Goal: Task Accomplishment & Management: Use online tool/utility

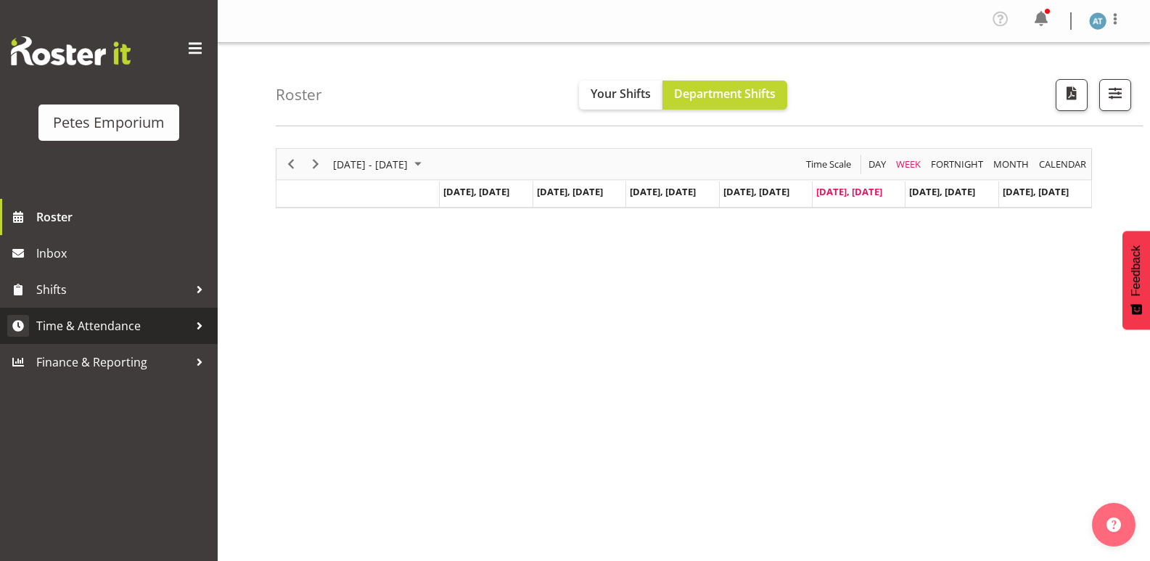
click at [138, 327] on span "Time & Attendance" at bounding box center [112, 326] width 152 height 22
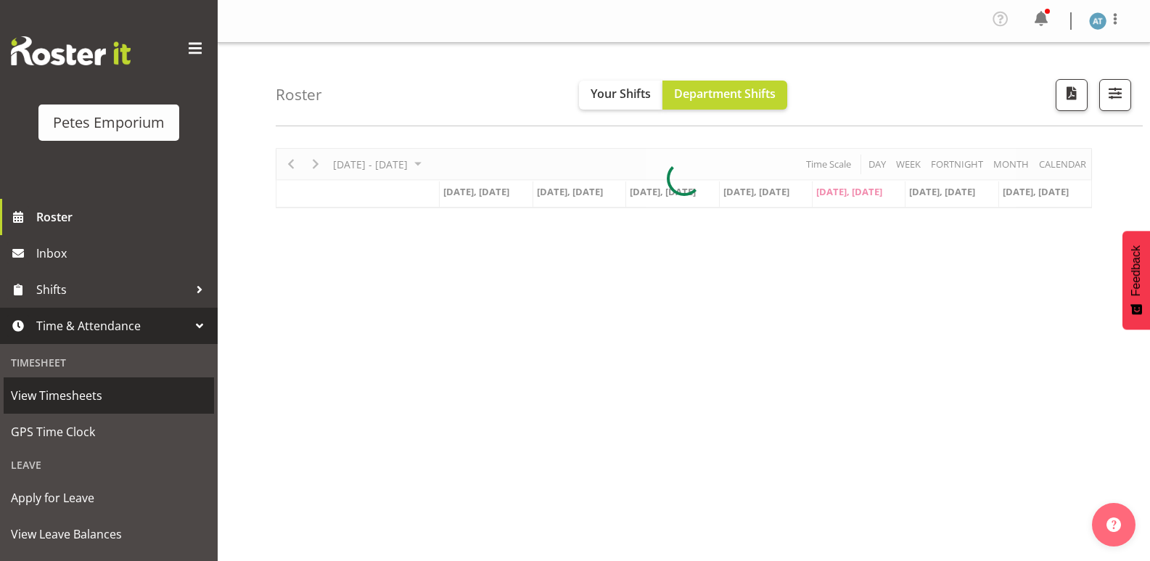
click at [144, 411] on link "View Timesheets" at bounding box center [109, 395] width 210 height 36
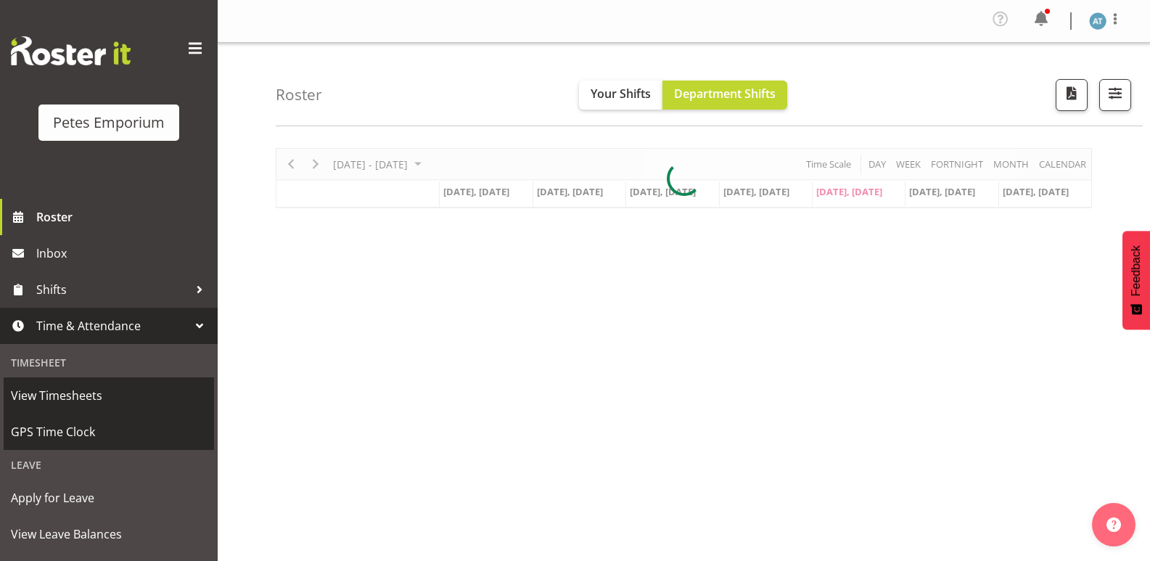
click at [163, 436] on span "GPS Time Clock" at bounding box center [109, 432] width 196 height 22
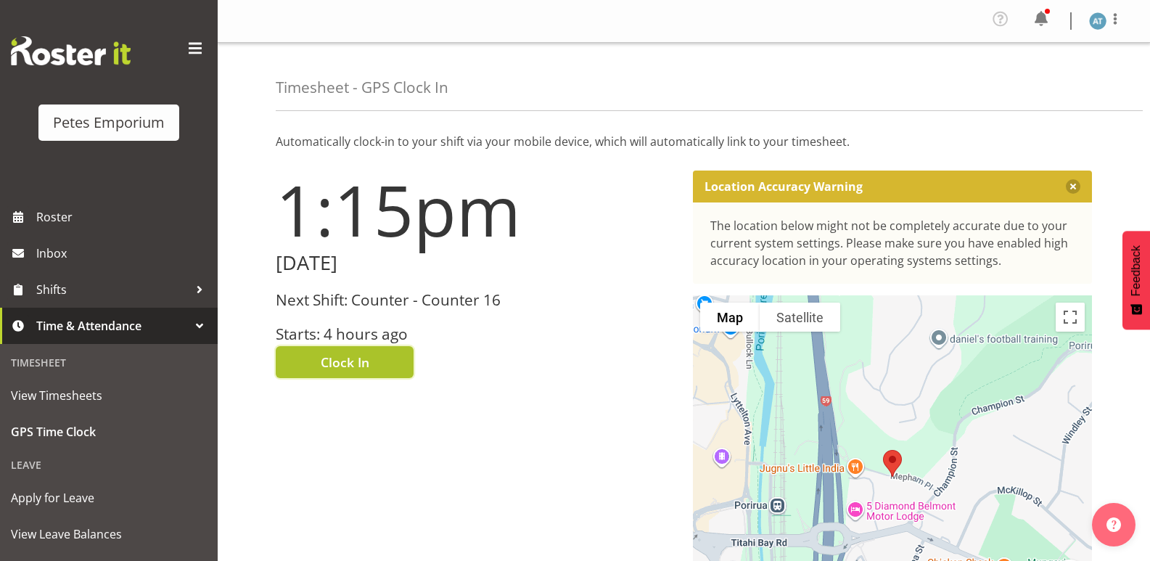
click at [390, 368] on button "Clock In" at bounding box center [345, 362] width 138 height 32
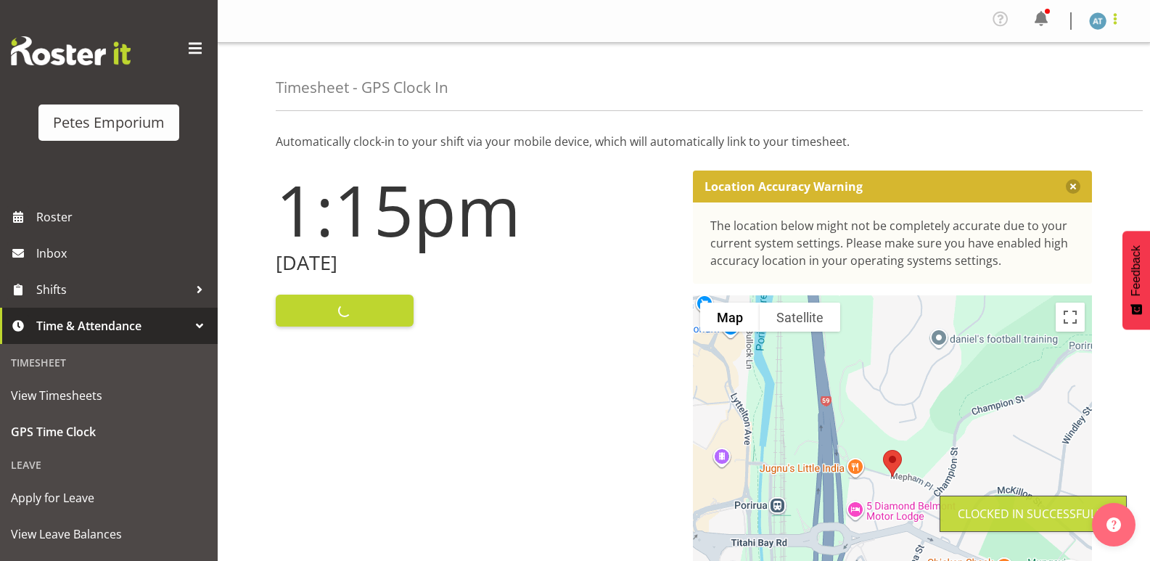
click at [1116, 18] on span at bounding box center [1115, 18] width 17 height 17
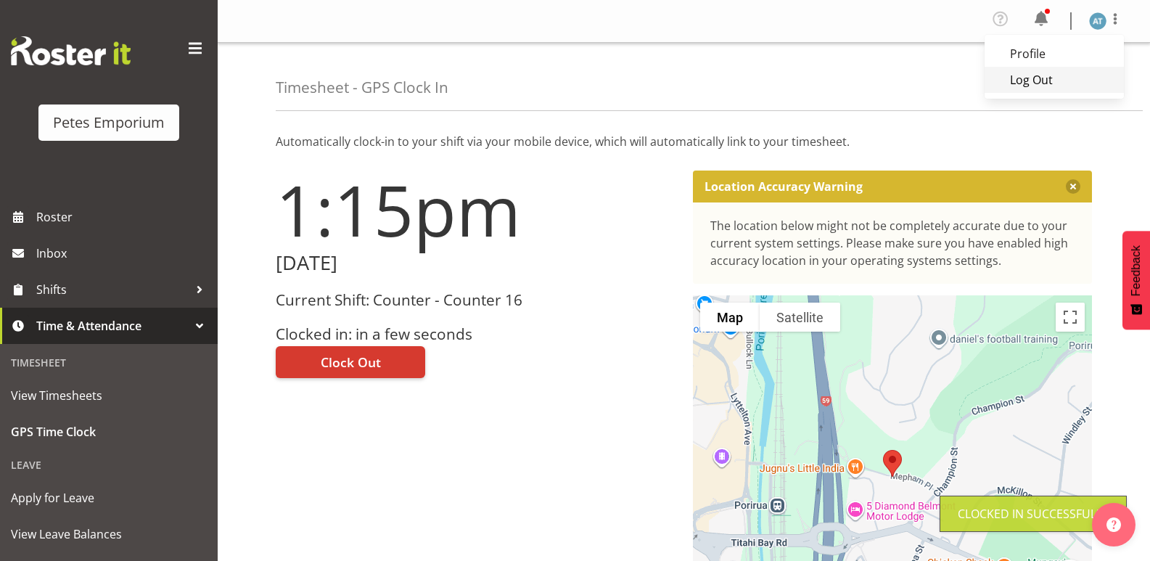
click at [1063, 73] on link "Log Out" at bounding box center [1054, 80] width 139 height 26
